Goal: Transaction & Acquisition: Purchase product/service

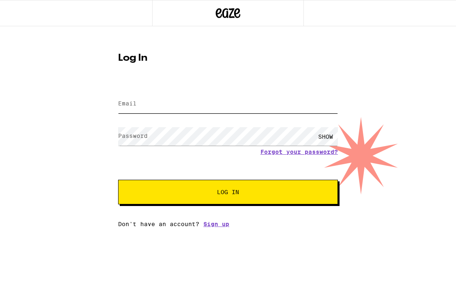
click at [134, 99] on input "Email" at bounding box center [228, 104] width 220 height 18
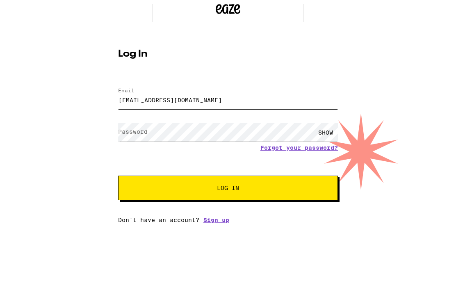
click at [228, 185] on button "Log In" at bounding box center [228, 192] width 220 height 25
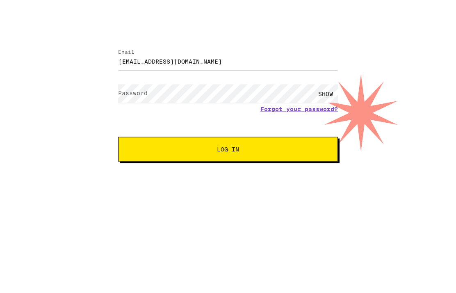
click at [126, 133] on label "Password" at bounding box center [133, 136] width 30 height 7
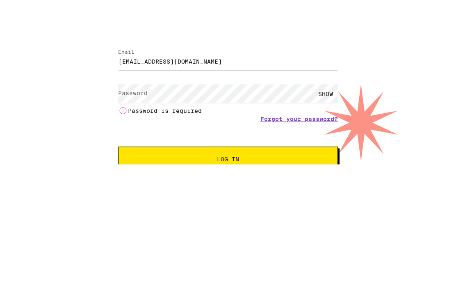
click at [126, 133] on label "Password" at bounding box center [133, 136] width 30 height 7
click at [129, 133] on label "Password" at bounding box center [133, 136] width 30 height 7
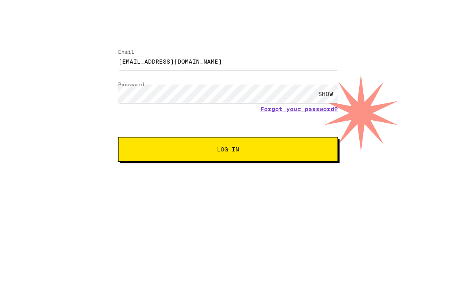
click at [330, 127] on div "SHOW" at bounding box center [326, 136] width 25 height 18
click at [330, 127] on div "HIDE" at bounding box center [326, 136] width 25 height 18
click at [228, 180] on button "Log In" at bounding box center [228, 192] width 220 height 25
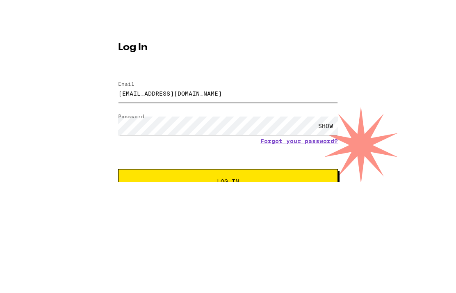
click at [213, 121] on input "stella.viv92@gmail.com" at bounding box center [228, 130] width 220 height 18
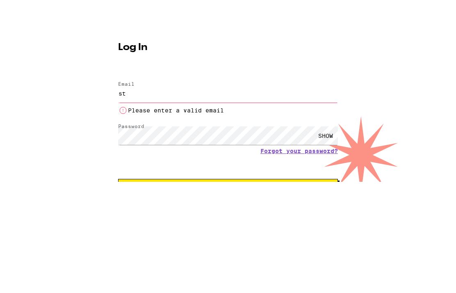
type input "s"
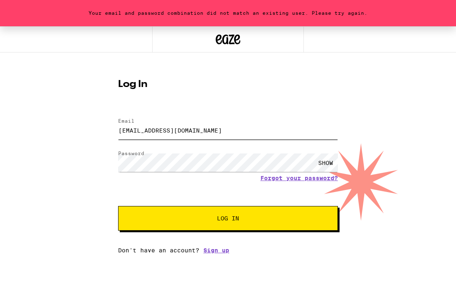
type input "ksnosf@hotmail.com"
click at [229, 219] on span "Log In" at bounding box center [228, 218] width 22 height 6
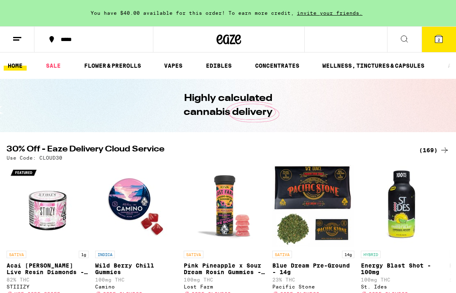
click at [192, 69] on li "VAPES" at bounding box center [177, 66] width 34 height 10
click at [191, 69] on li "VAPES" at bounding box center [177, 66] width 34 height 10
click at [179, 64] on link "VAPES" at bounding box center [173, 66] width 27 height 10
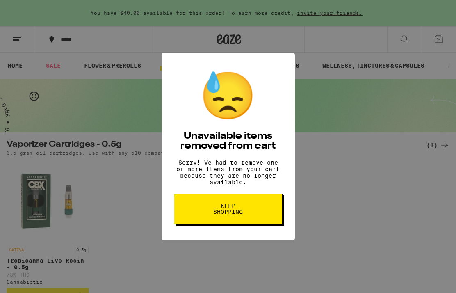
click at [231, 209] on span "Keep Shopping" at bounding box center [228, 208] width 42 height 11
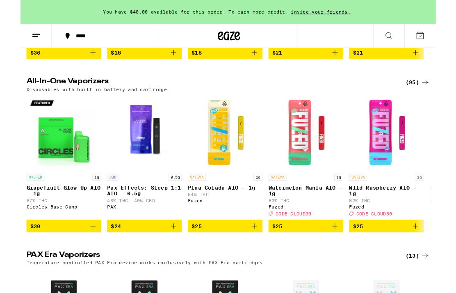
scroll to position [417, 0]
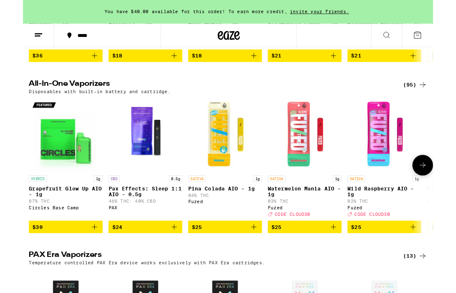
click at [43, 166] on img "Open page for Grapefruit Glow Up AIO - 1g from Circles Base Camp" at bounding box center [48, 150] width 82 height 82
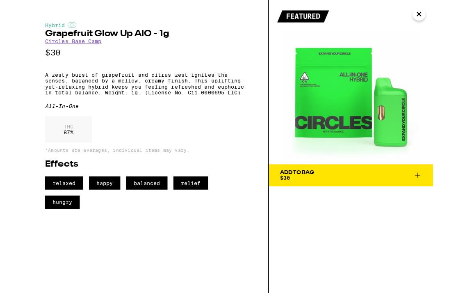
scroll to position [450, 0]
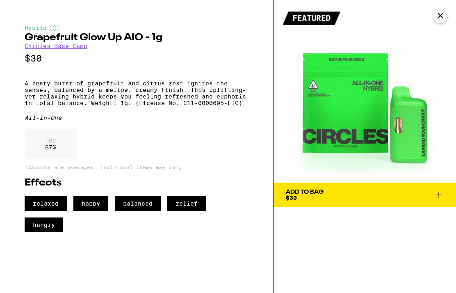
click at [66, 49] on link "Circles Base Camp" at bounding box center [56, 46] width 63 height 7
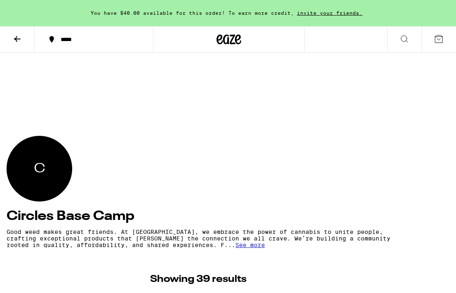
click at [19, 39] on icon at bounding box center [17, 39] width 10 height 10
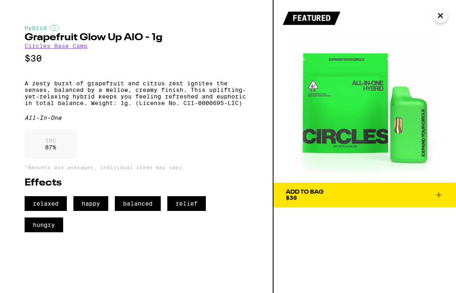
click at [307, 195] on div "Add To Bag $30" at bounding box center [305, 194] width 38 height 11
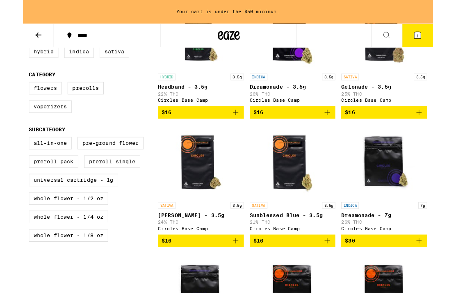
scroll to position [296, 0]
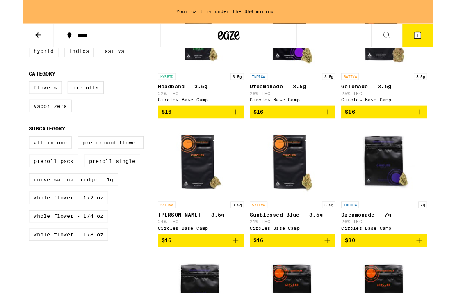
click at [46, 206] on label "Universal Cartridge - 1g" at bounding box center [56, 200] width 99 height 14
click at [9, 153] on input "Universal Cartridge - 1g" at bounding box center [8, 153] width 0 height 0
checkbox input "true"
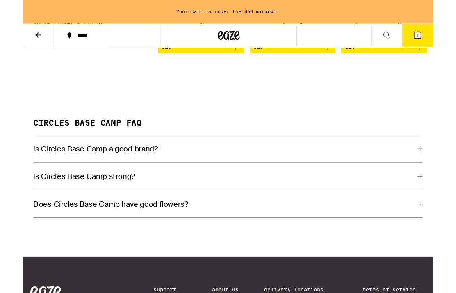
scroll to position [540, 0]
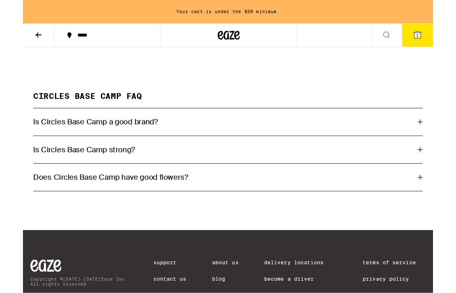
click at [442, 170] on icon at bounding box center [442, 167] width 6 height 6
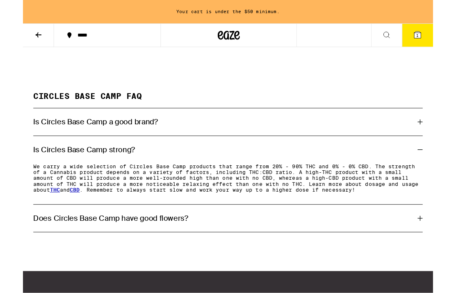
scroll to position [540, 0]
click at [18, 35] on icon at bounding box center [17, 39] width 10 height 10
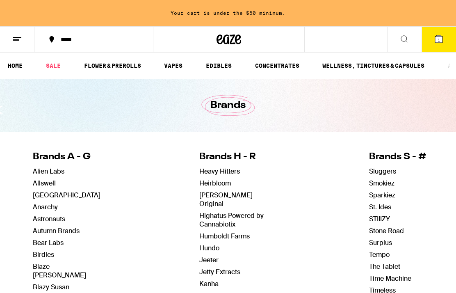
click at [56, 61] on link "SALE" at bounding box center [53, 66] width 23 height 10
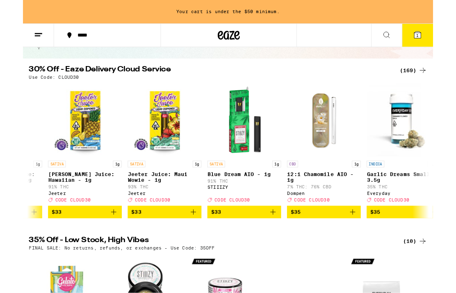
scroll to position [66, 0]
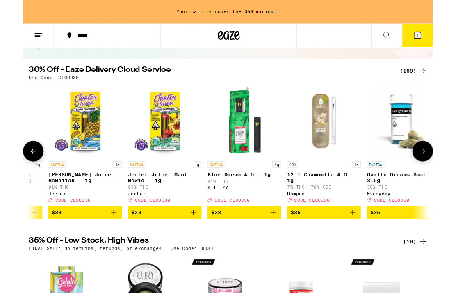
click at [338, 133] on img "Open page for 12:1 Chamomile AIO - 1g from Dompen" at bounding box center [335, 134] width 82 height 82
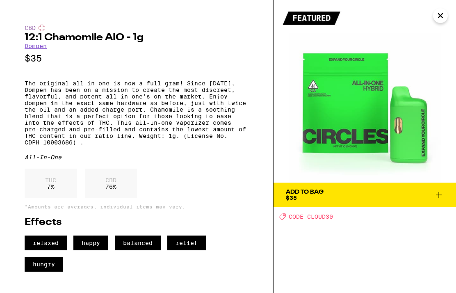
scroll to position [2, 0]
click at [302, 213] on span "CODE CLOUD30" at bounding box center [311, 216] width 44 height 7
click at [439, 190] on icon at bounding box center [439, 195] width 10 height 10
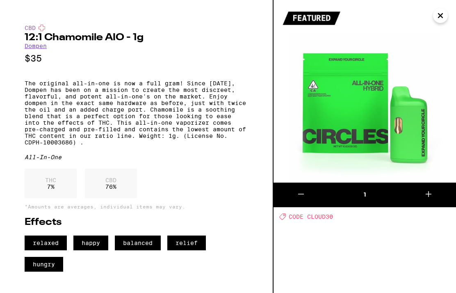
click at [309, 214] on span "CODE CLOUD30" at bounding box center [311, 216] width 44 height 7
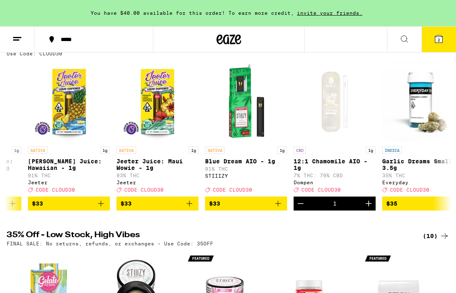
scroll to position [66, 0]
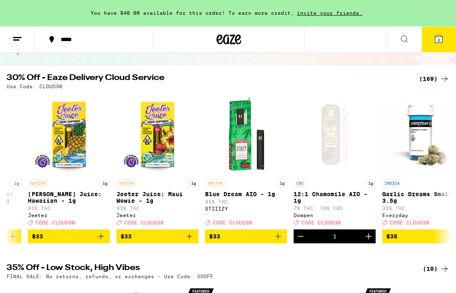
click at [10, 39] on button at bounding box center [17, 40] width 34 height 26
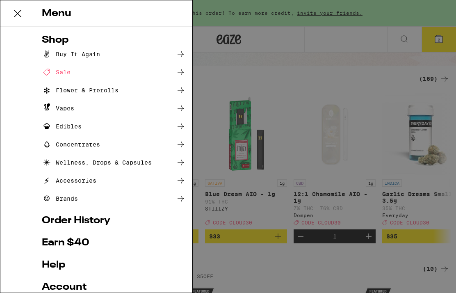
click at [58, 261] on link "Help" at bounding box center [114, 265] width 144 height 10
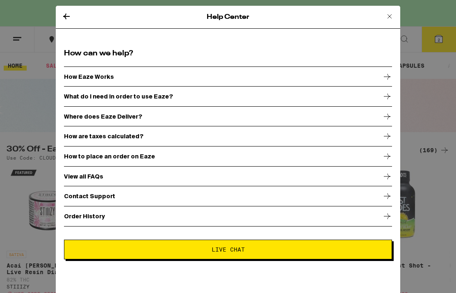
click at [387, 193] on icon at bounding box center [388, 196] width 10 height 10
click at [389, 197] on div "Help Center How can we help? How Eaze Works What do I need in order to use Eaze…" at bounding box center [228, 152] width 345 height 293
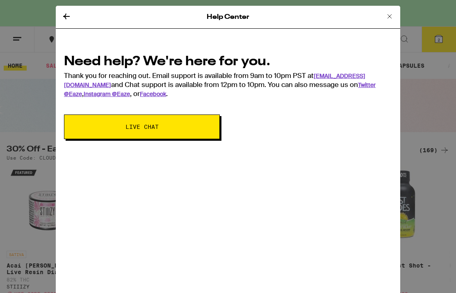
click at [390, 14] on icon at bounding box center [390, 16] width 10 height 10
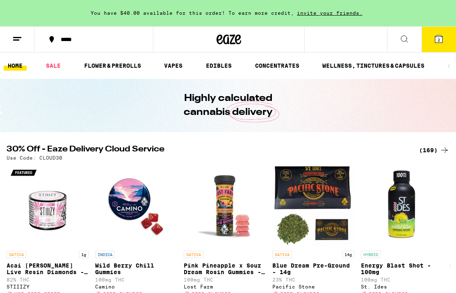
click at [406, 36] on icon at bounding box center [405, 39] width 10 height 10
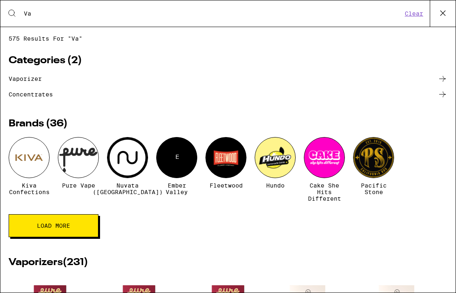
type input "V"
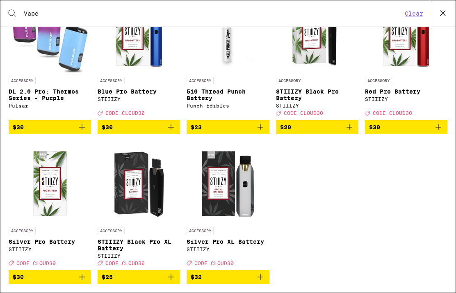
scroll to position [1011, 0]
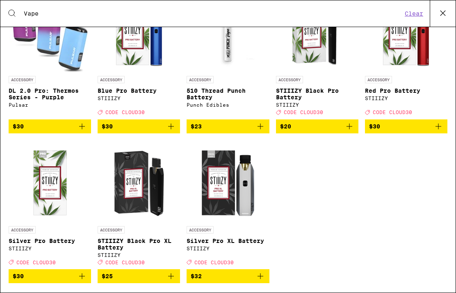
type input "Vape"
click at [52, 55] on img "Open page for DL 2.0 Pro: Thermos Series - Purple from Pulsar" at bounding box center [50, 31] width 82 height 82
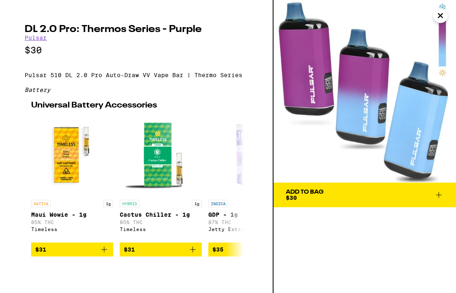
click at [362, 90] on img at bounding box center [365, 91] width 183 height 183
click at [311, 190] on div "Add To Bag" at bounding box center [305, 192] width 38 height 6
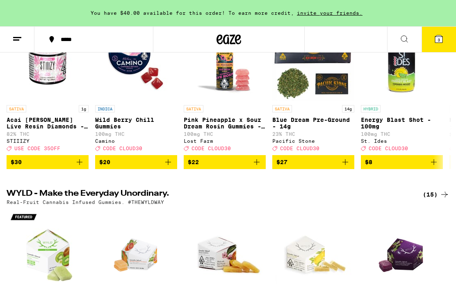
scroll to position [147, 0]
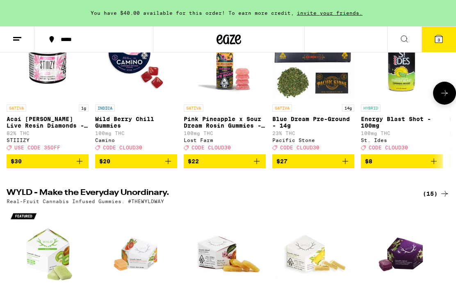
click at [44, 64] on img "Open page for Acai Berry Live Resin Diamonds - 1g from STIIIZY" at bounding box center [48, 59] width 82 height 82
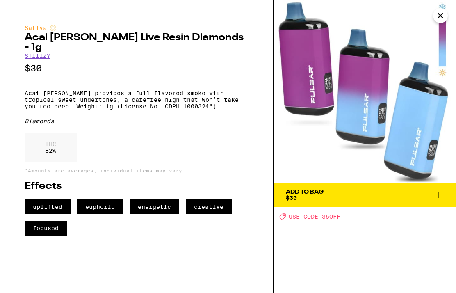
click at [444, 15] on icon "Close" at bounding box center [441, 15] width 10 height 12
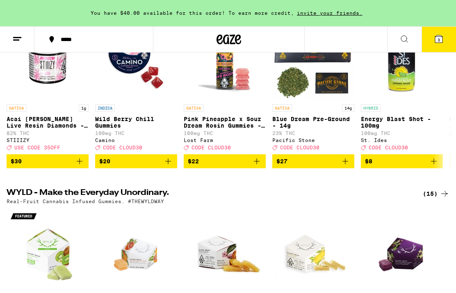
click at [44, 70] on img "Open page for Acai Berry Live Resin Diamonds - 1g from STIIIZY" at bounding box center [48, 59] width 82 height 82
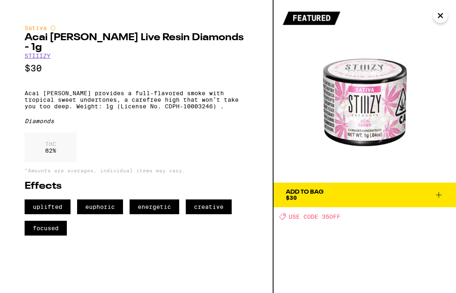
click at [363, 193] on span "Add To Bag $30" at bounding box center [365, 194] width 158 height 11
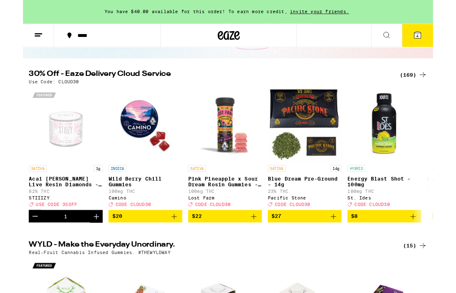
scroll to position [67, 0]
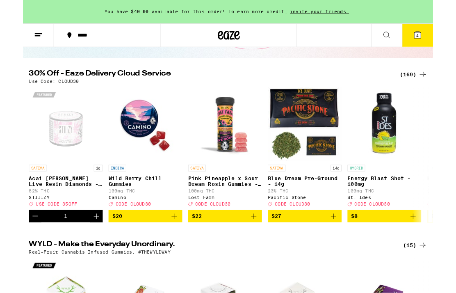
click at [407, 37] on icon at bounding box center [404, 39] width 7 height 7
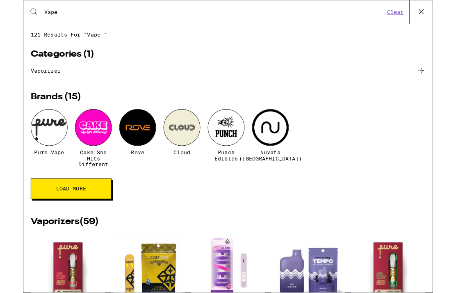
scroll to position [0, 0]
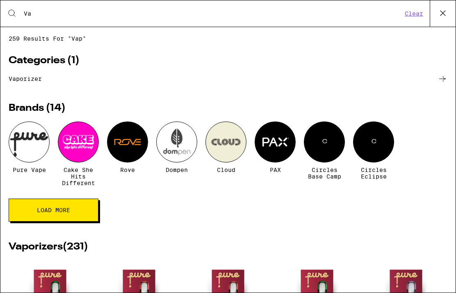
type input "V"
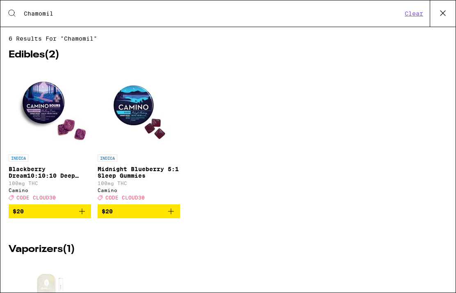
type input "Chamomile"
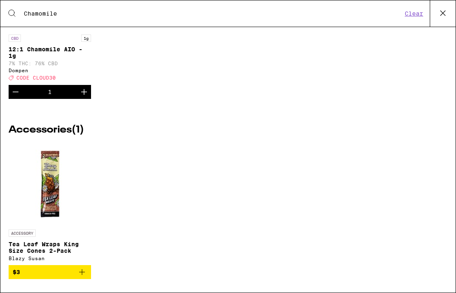
scroll to position [315, 0]
